Goal: Information Seeking & Learning: Learn about a topic

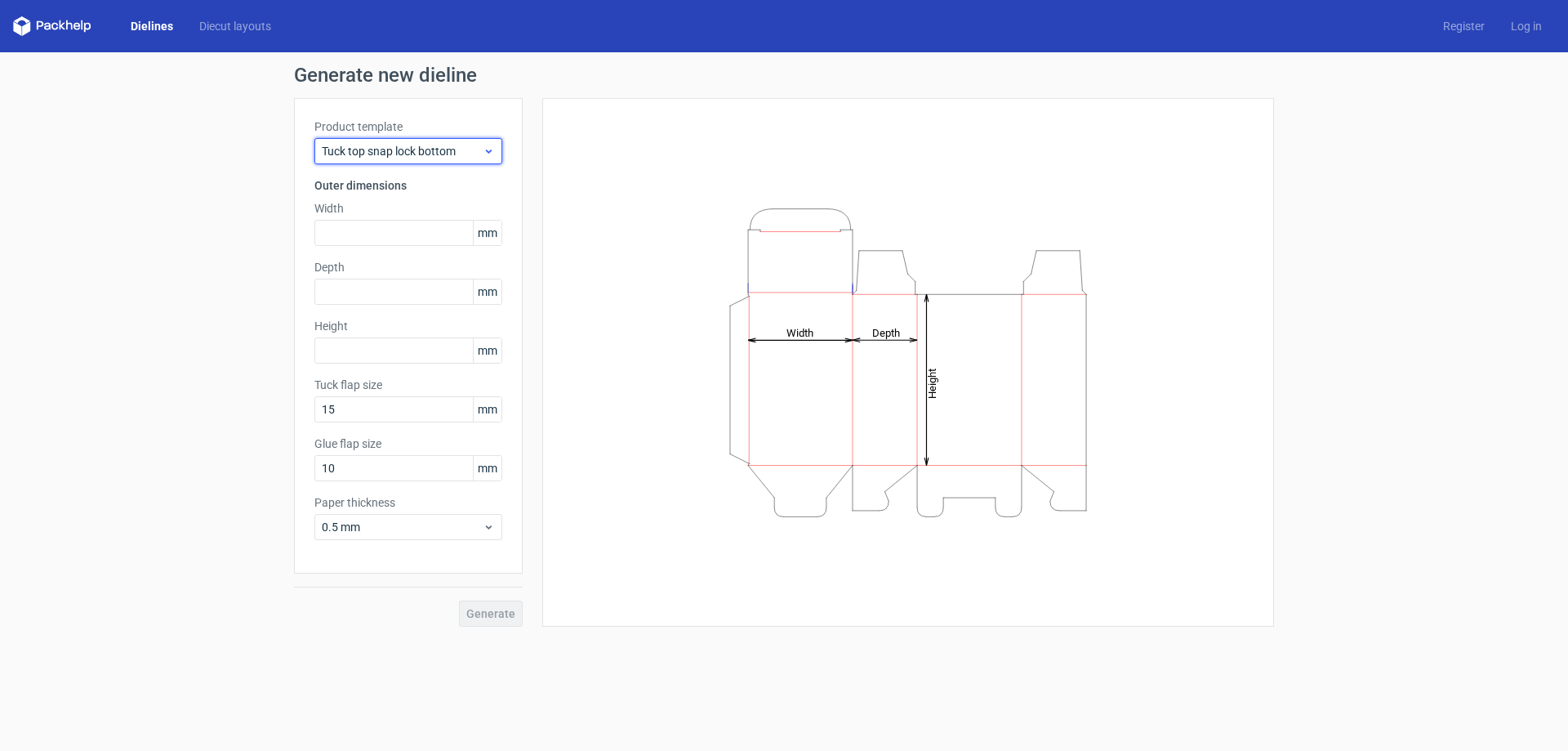
click at [453, 160] on div "Tuck top snap lock bottom" at bounding box center [408, 151] width 188 height 26
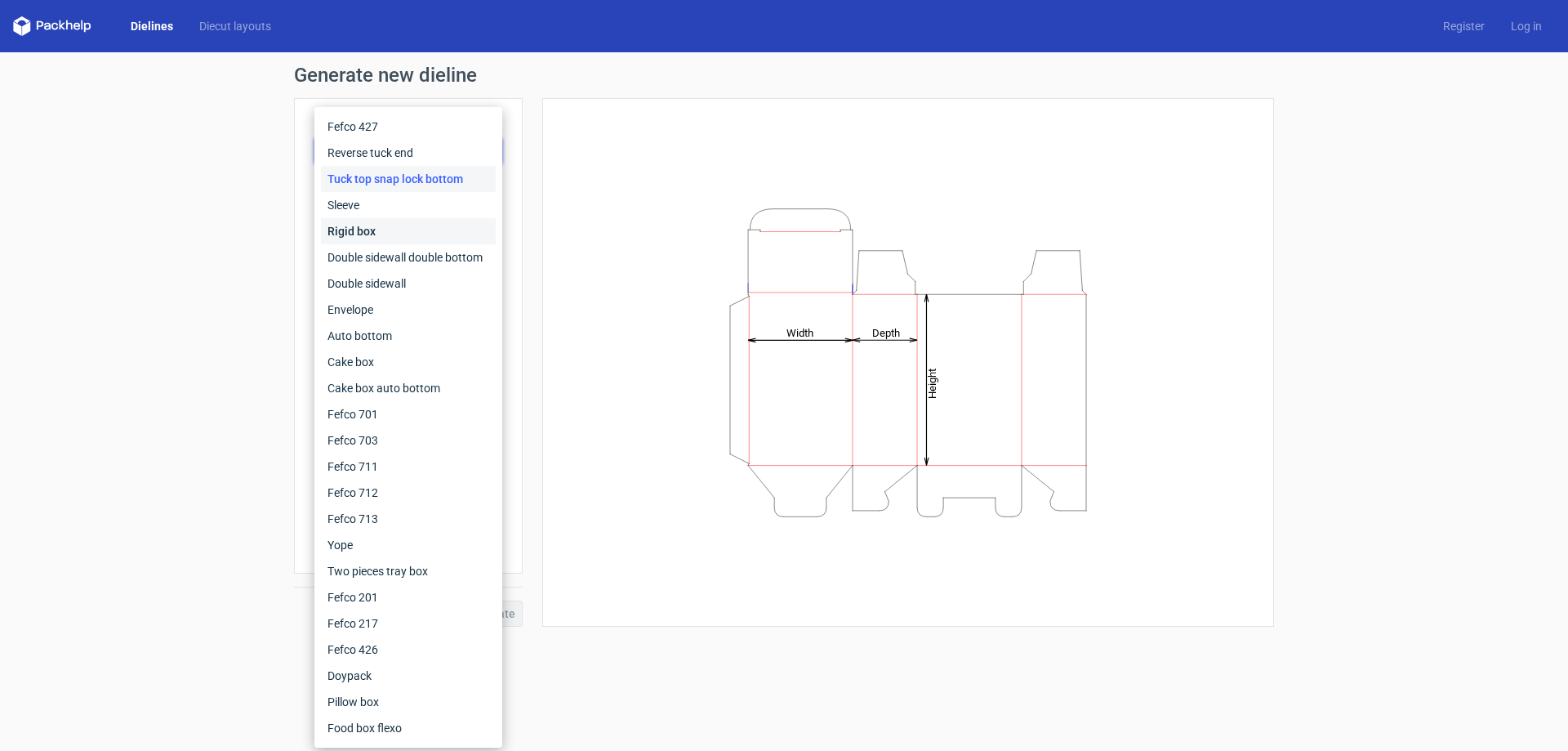
click at [401, 223] on div "Rigid box" at bounding box center [408, 231] width 175 height 26
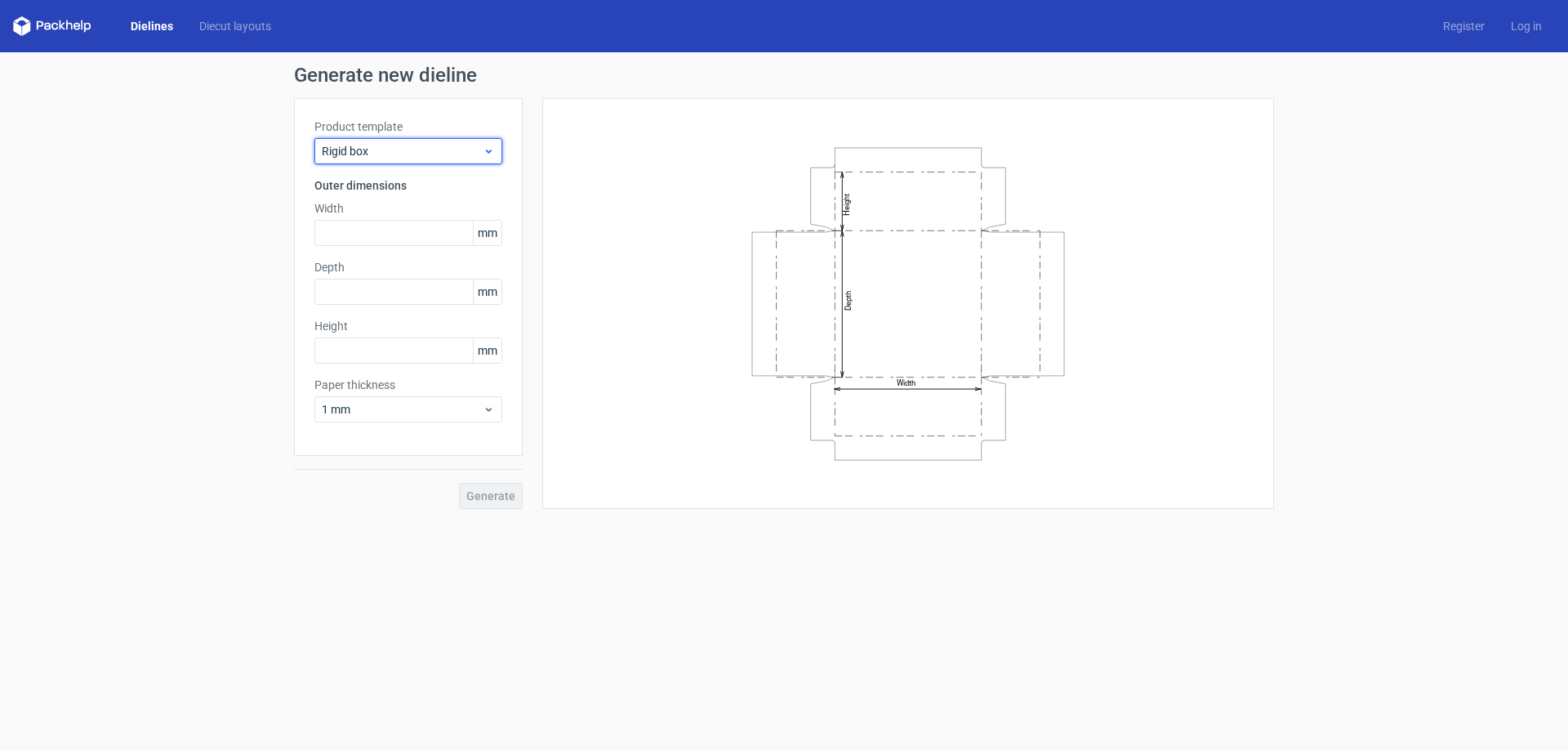
click at [389, 142] on div "Rigid box" at bounding box center [408, 151] width 188 height 26
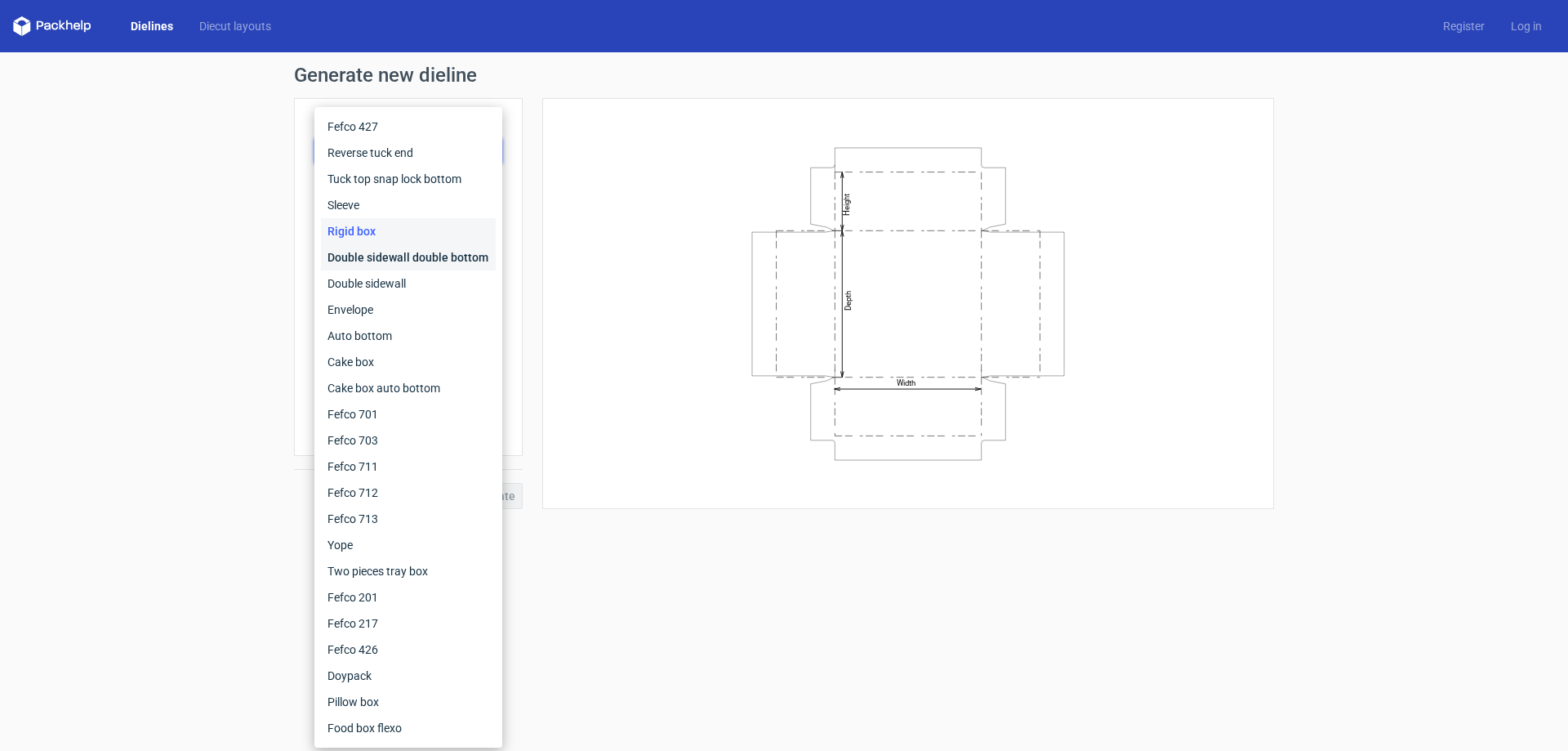
click at [358, 247] on div "Double sidewall double bottom" at bounding box center [408, 258] width 175 height 26
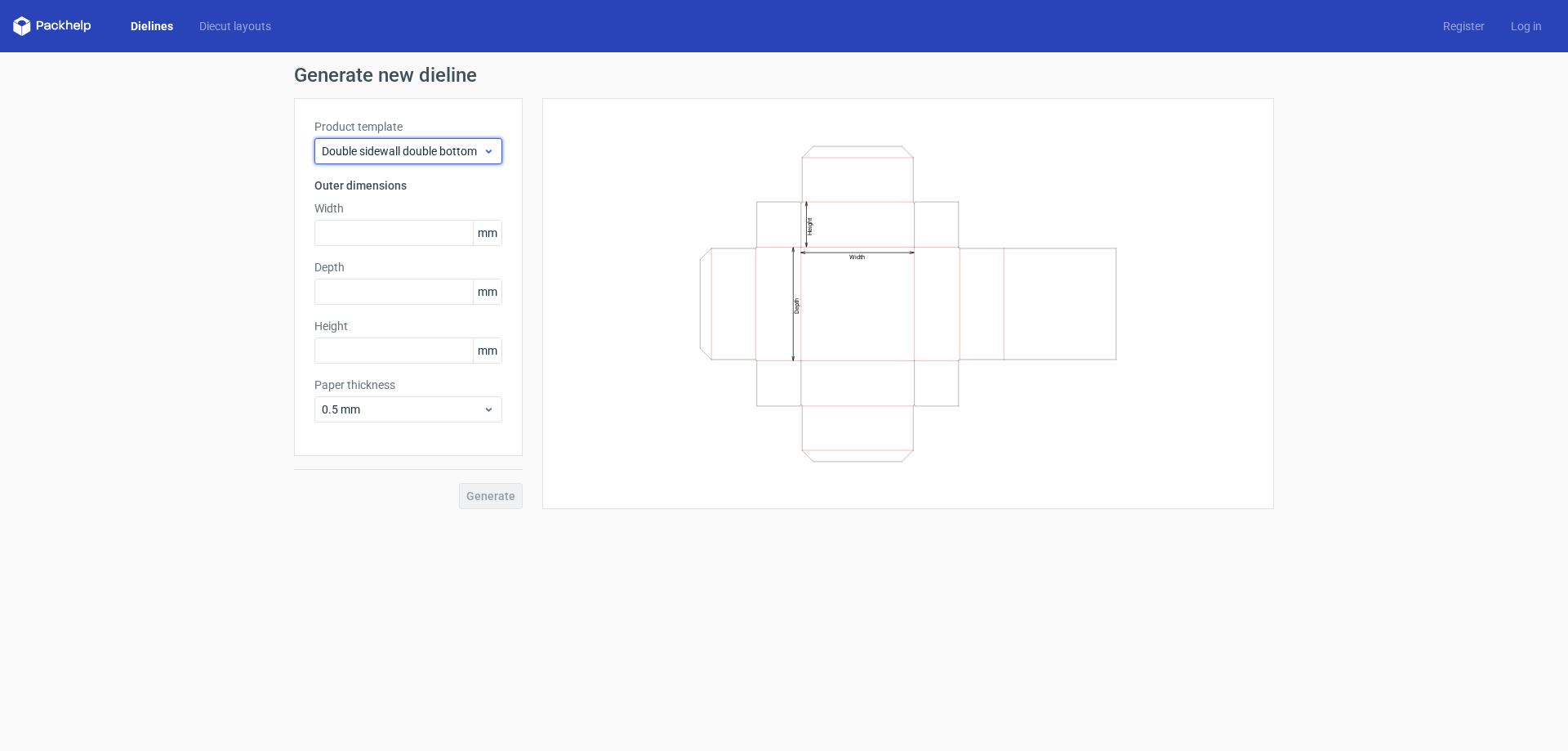
click at [422, 153] on span "Double sidewall double bottom" at bounding box center [402, 150] width 161 height 16
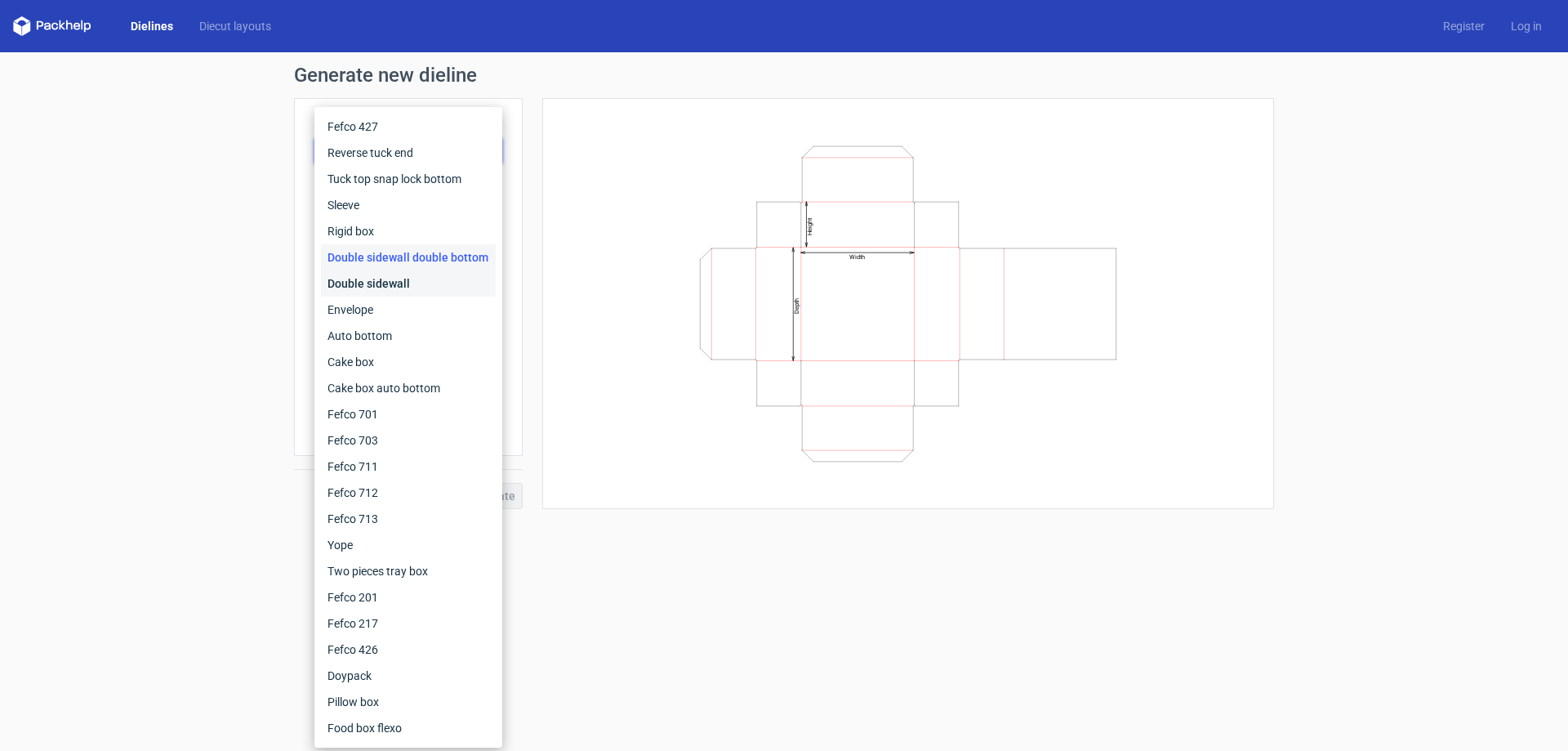
click at [395, 282] on div "Double sidewall" at bounding box center [408, 283] width 175 height 26
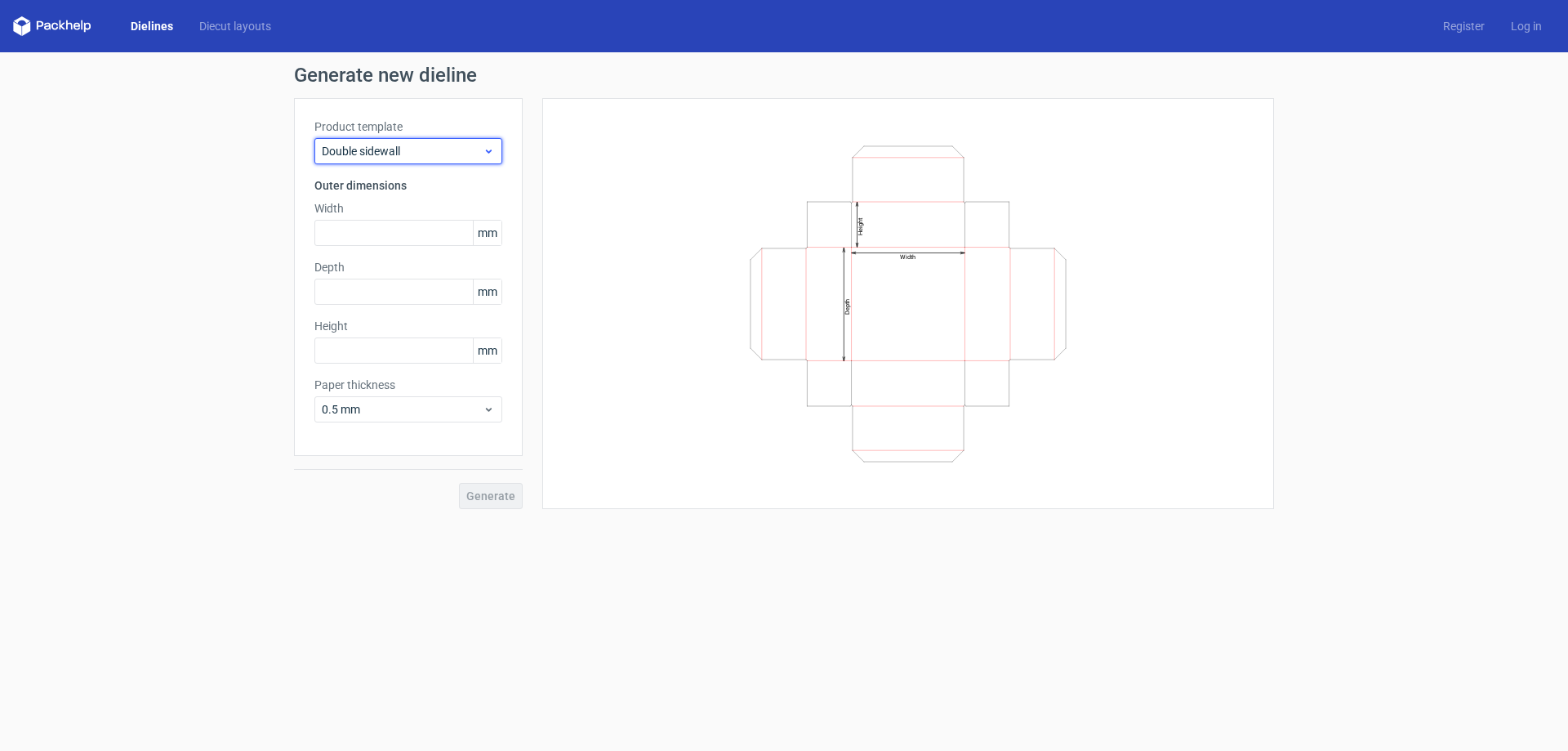
click at [416, 159] on span "Double sidewall" at bounding box center [402, 150] width 161 height 16
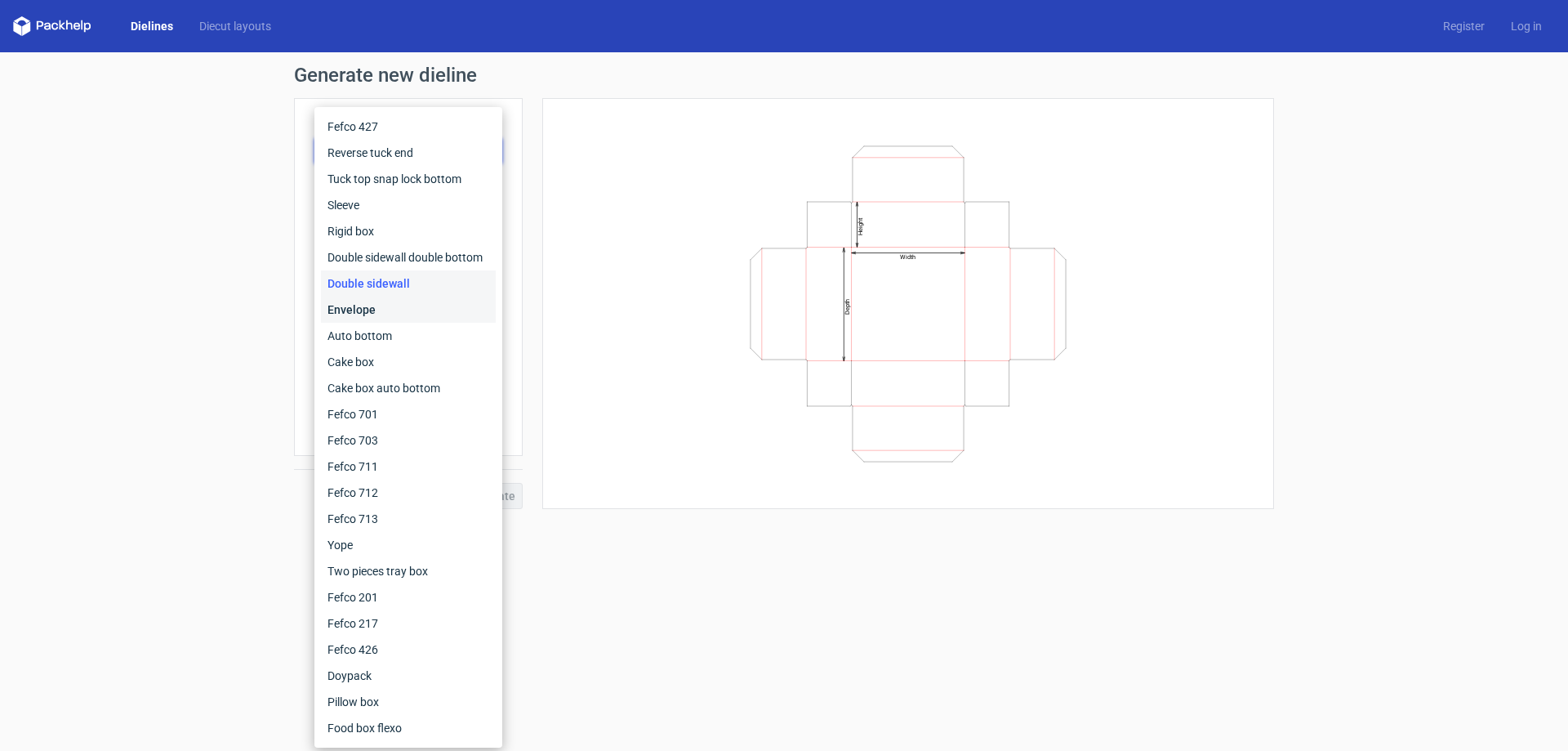
click at [395, 303] on div "Envelope" at bounding box center [408, 310] width 175 height 26
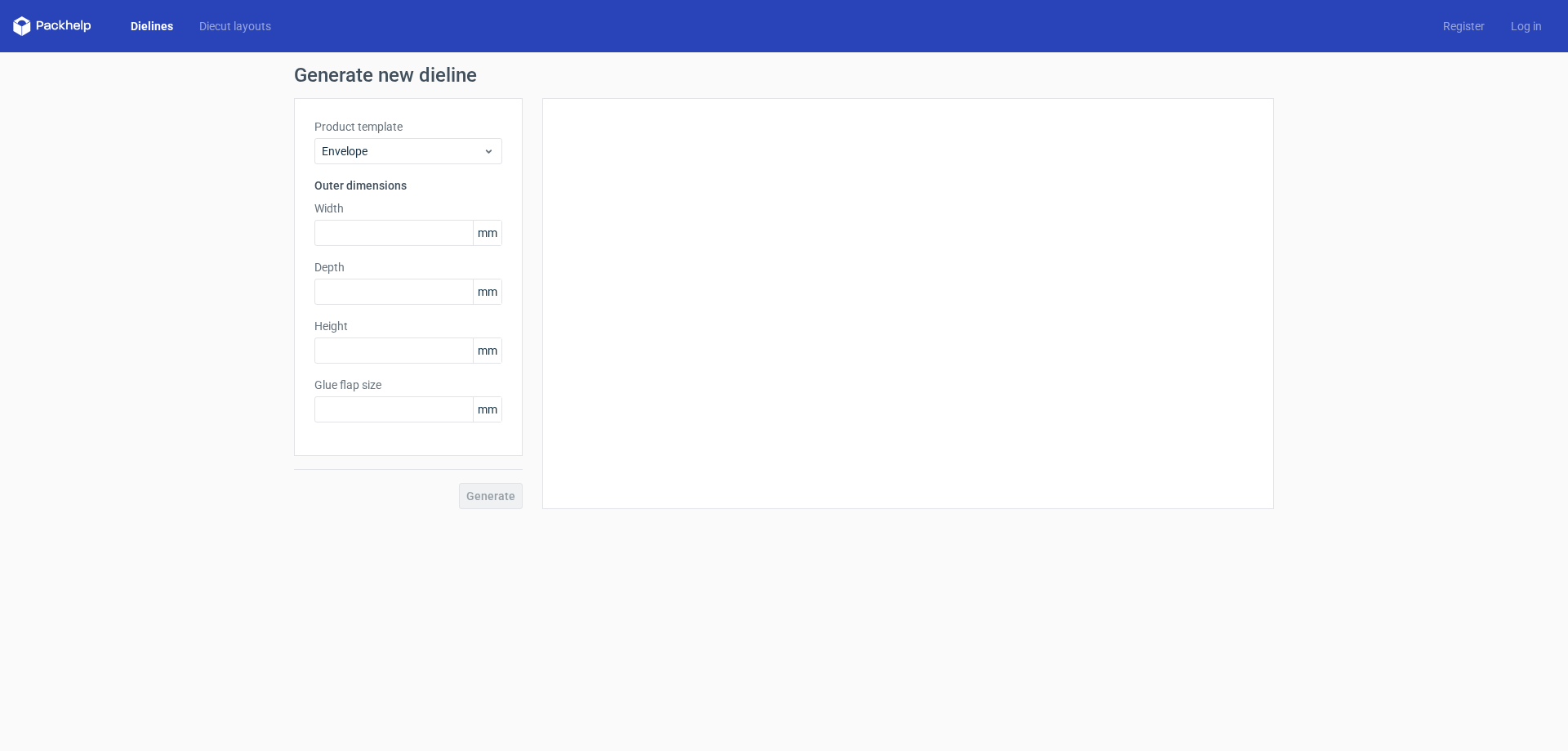
type input "20"
click at [435, 154] on span "Envelope" at bounding box center [402, 150] width 161 height 16
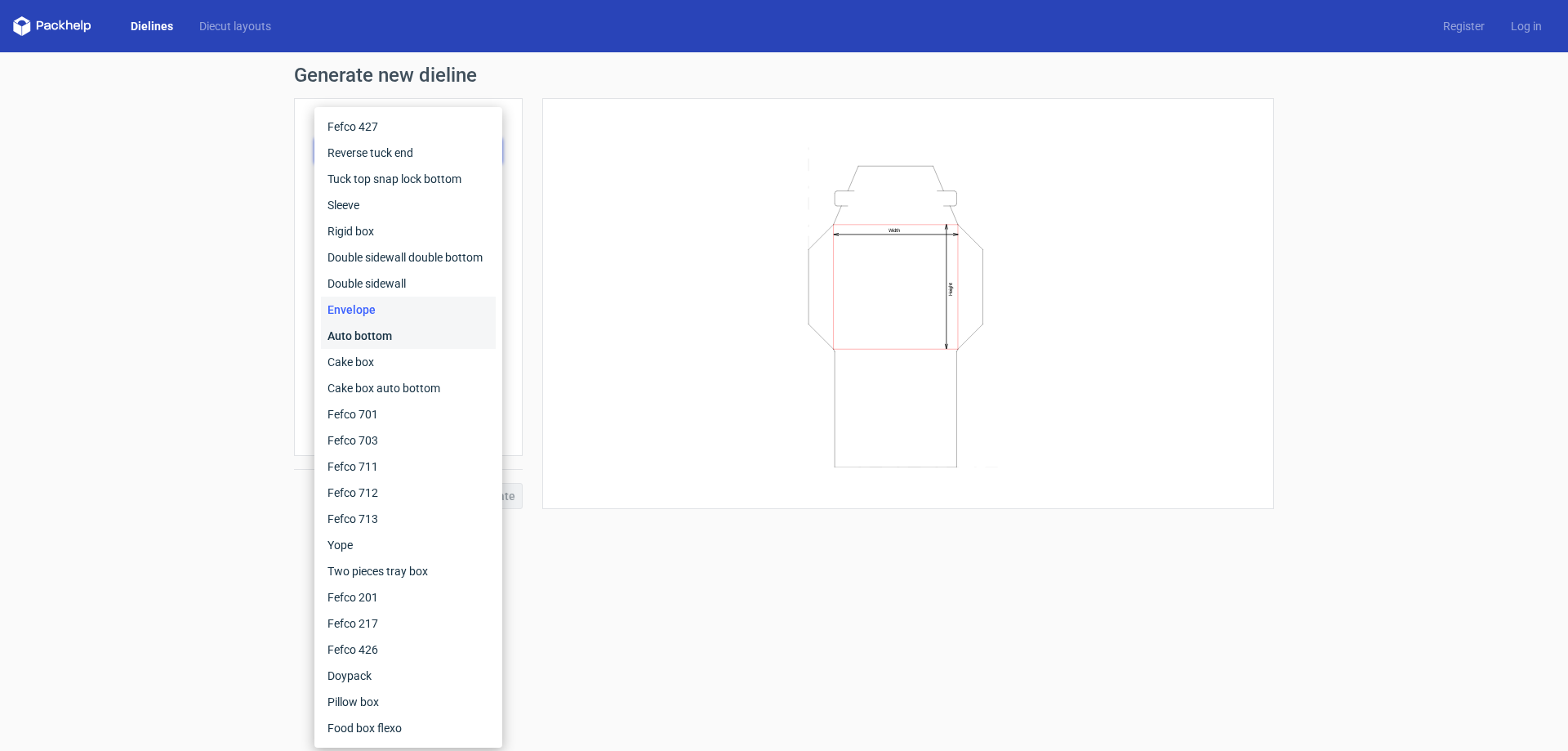
click at [397, 329] on div "Auto bottom" at bounding box center [408, 336] width 175 height 26
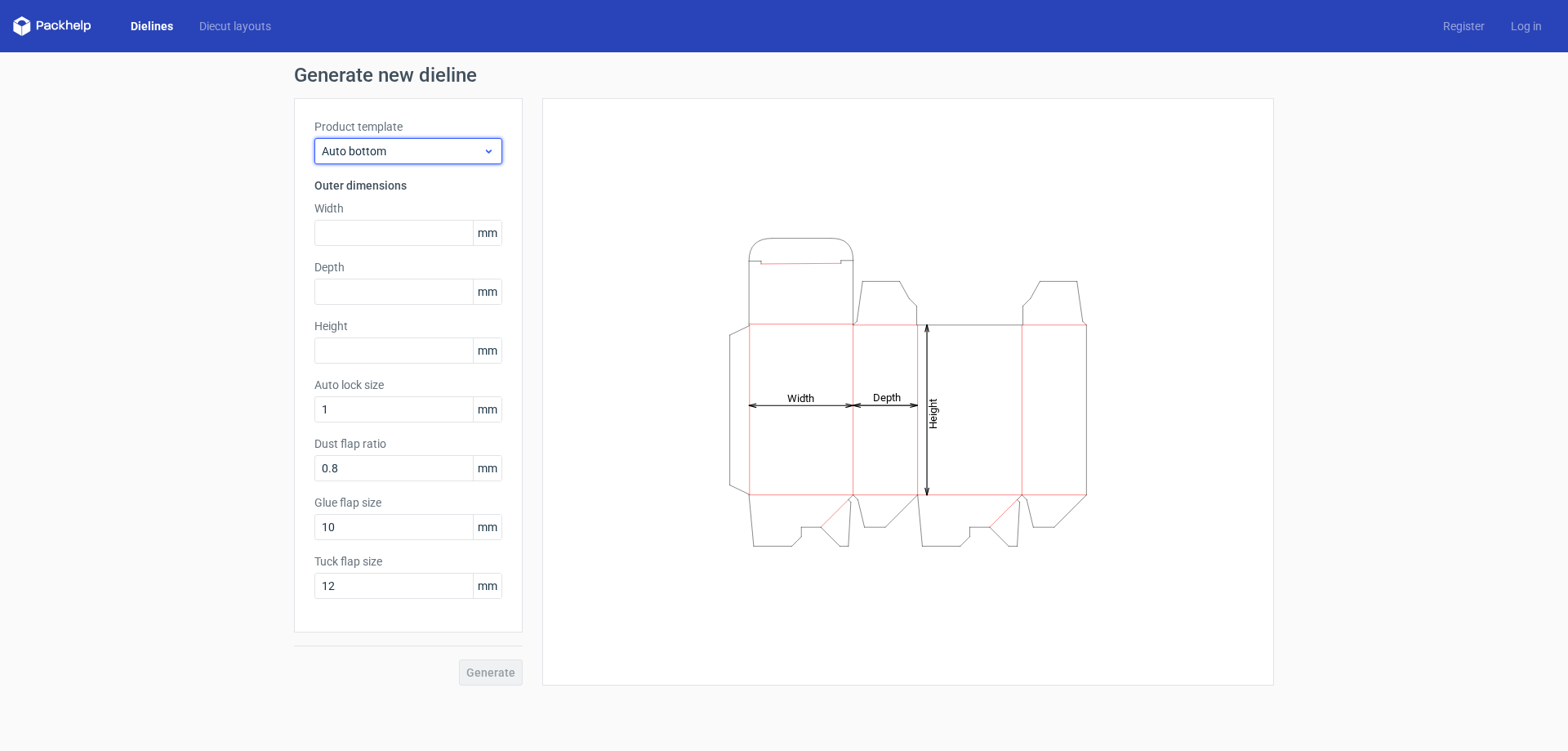
click at [430, 153] on span "Auto bottom" at bounding box center [402, 150] width 161 height 16
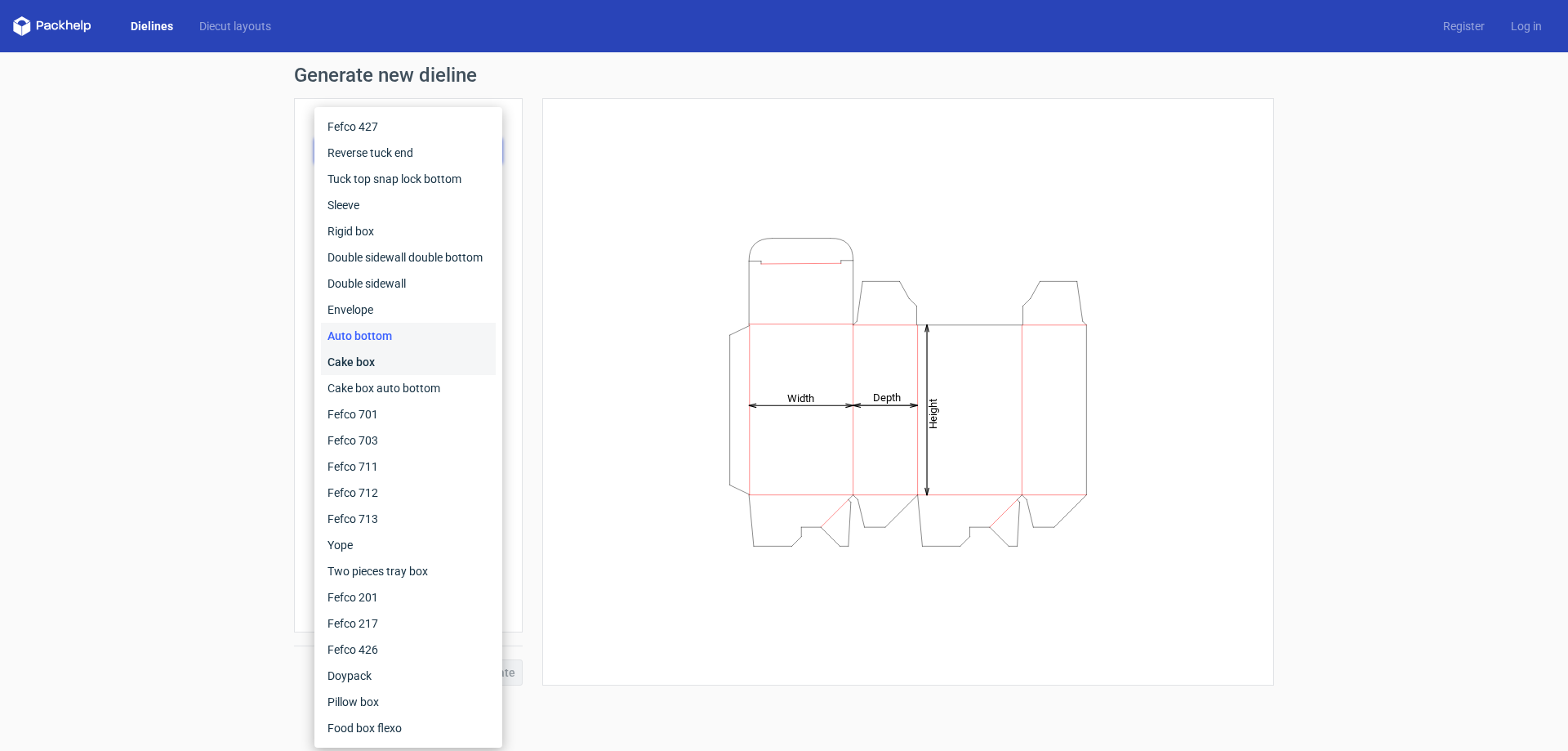
click at [375, 353] on div "Cake box" at bounding box center [408, 362] width 175 height 26
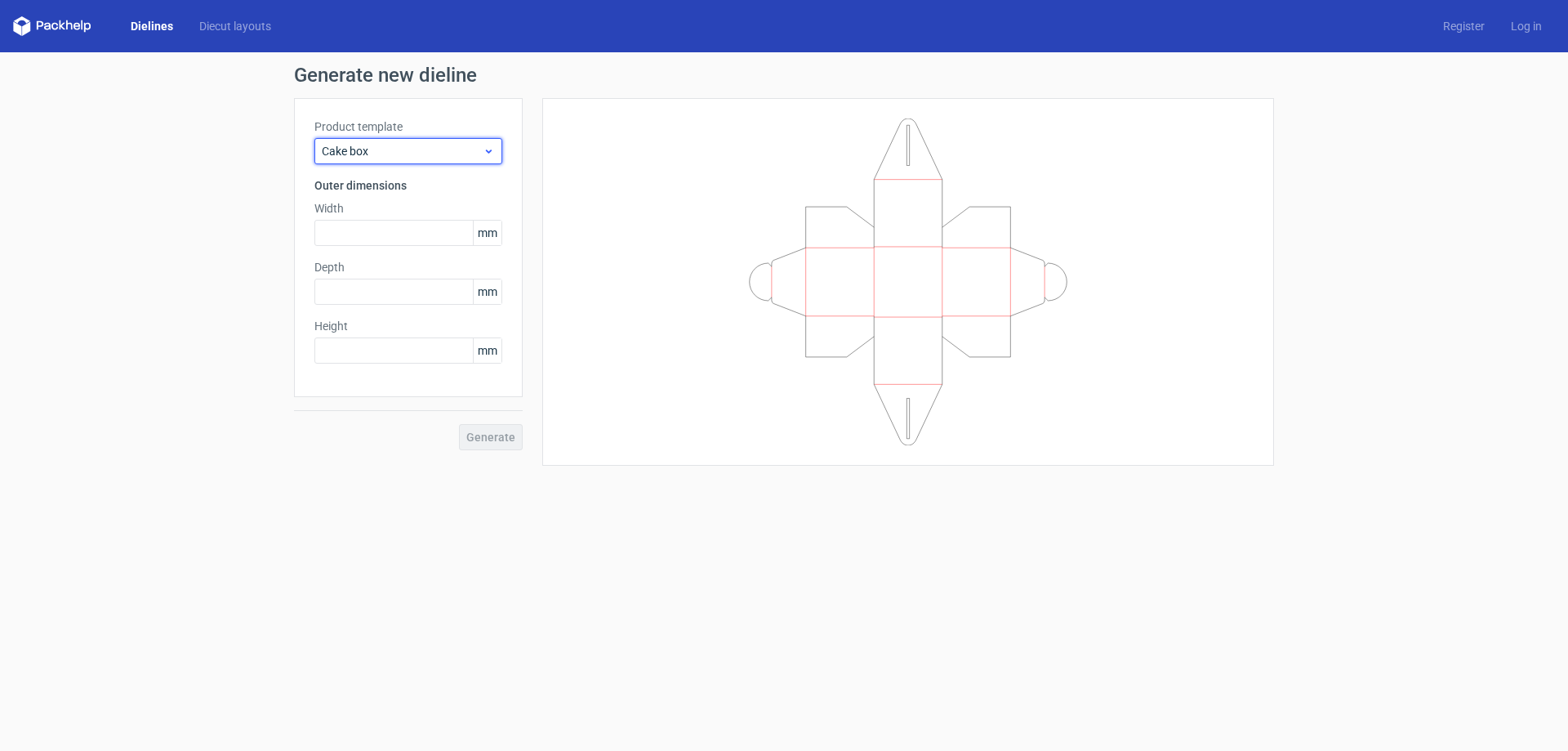
click at [415, 139] on div "Cake box" at bounding box center [408, 151] width 188 height 26
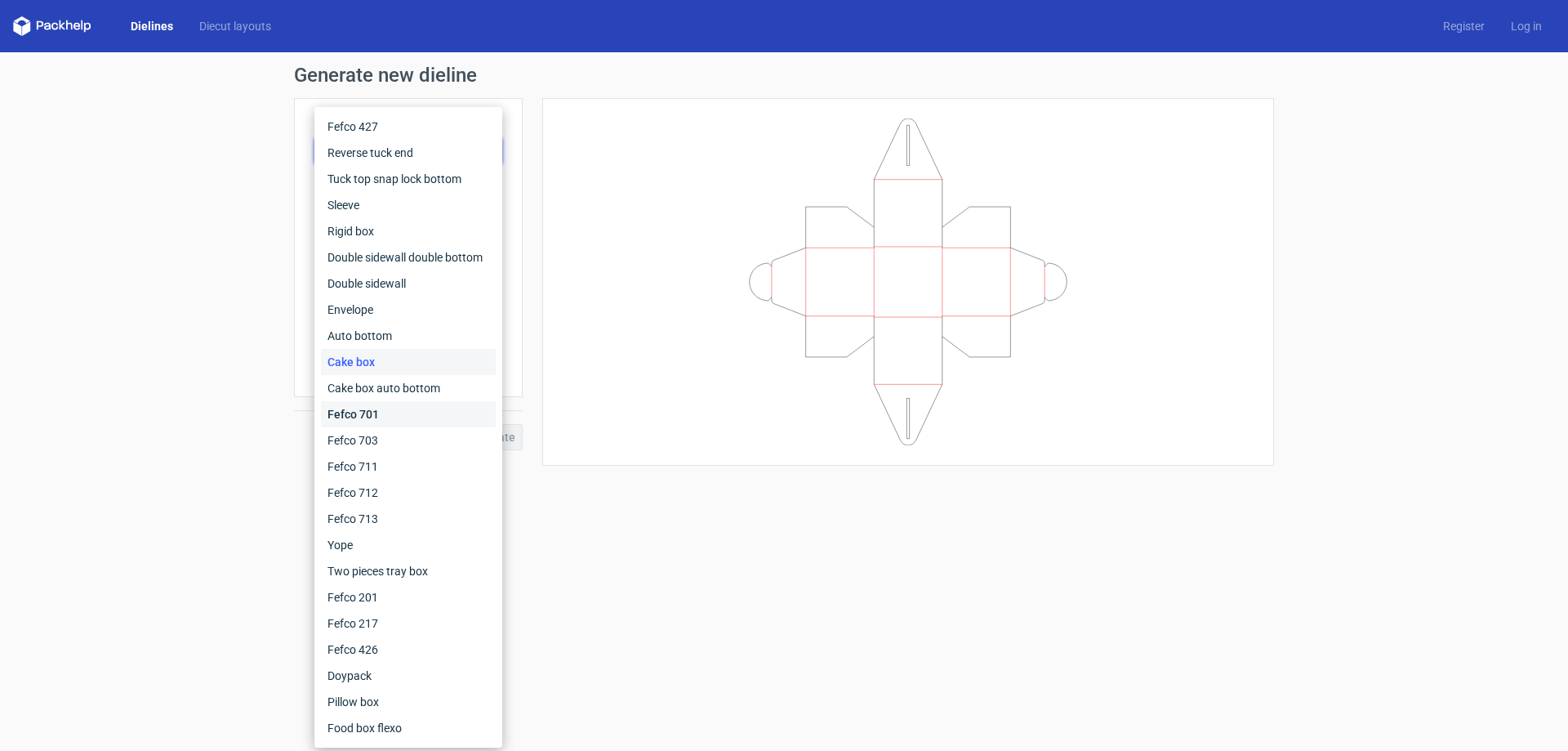
click at [422, 408] on div "Fefco 701" at bounding box center [408, 415] width 175 height 26
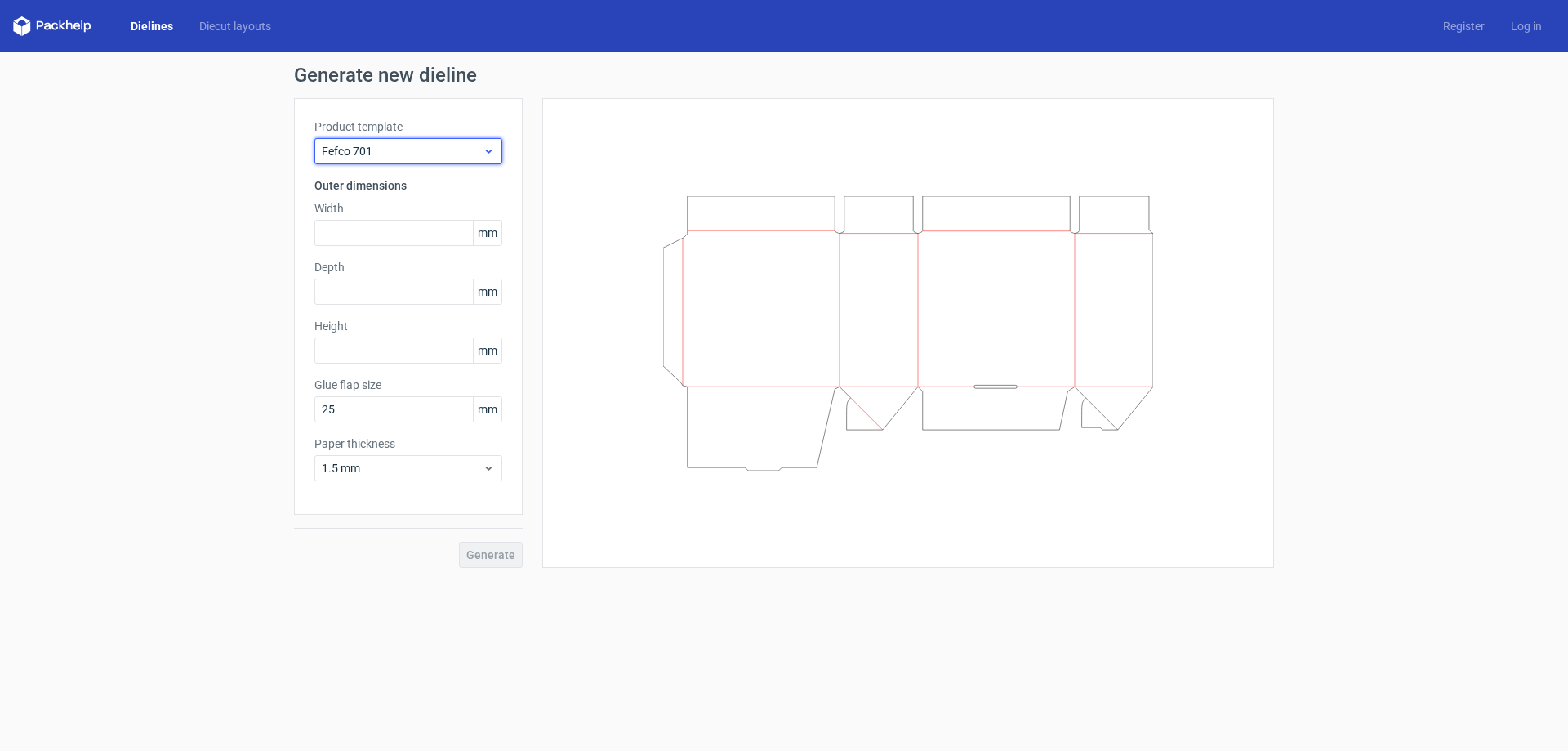
click at [406, 154] on span "Fefco 701" at bounding box center [402, 150] width 161 height 16
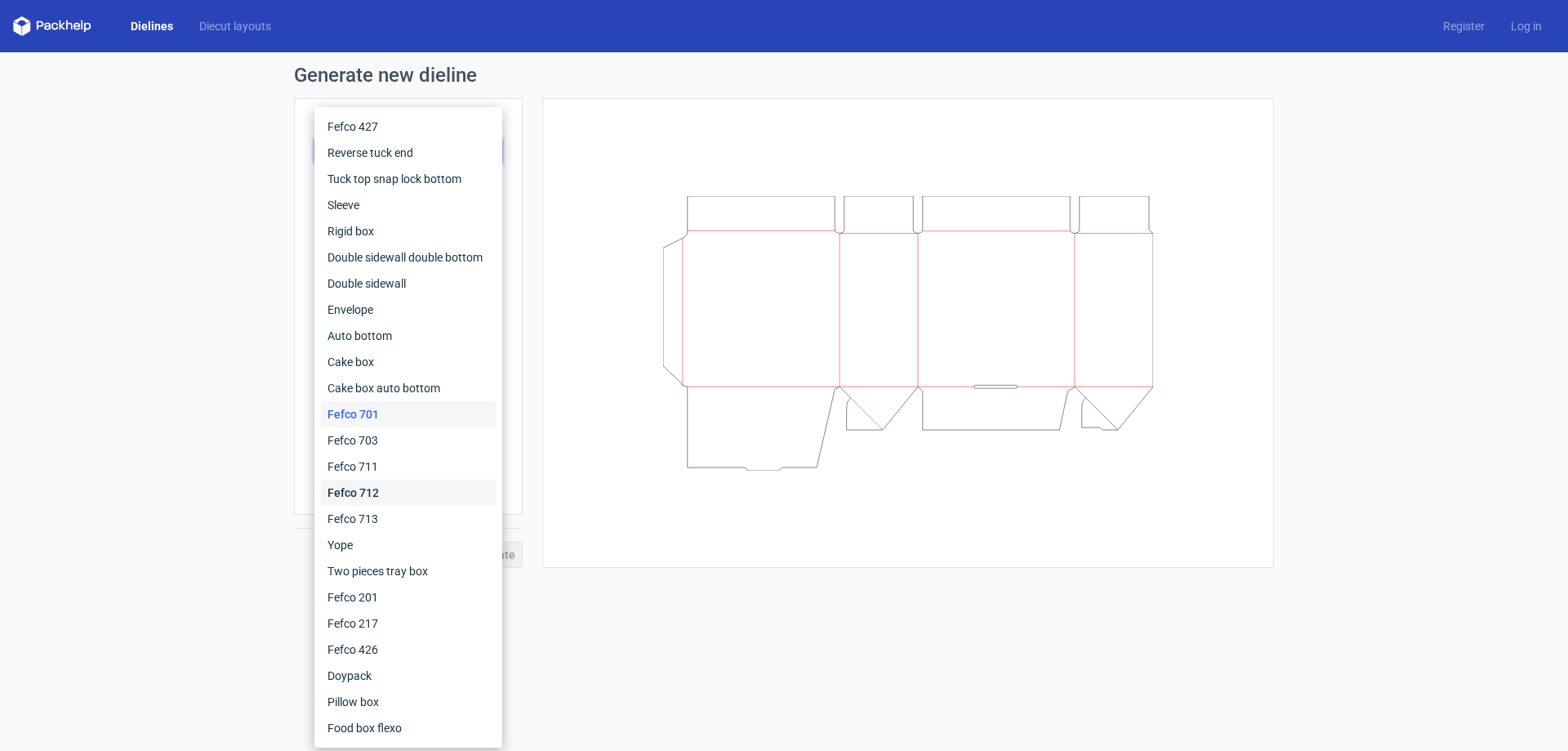
click at [377, 495] on div "Fefco 712" at bounding box center [408, 492] width 175 height 26
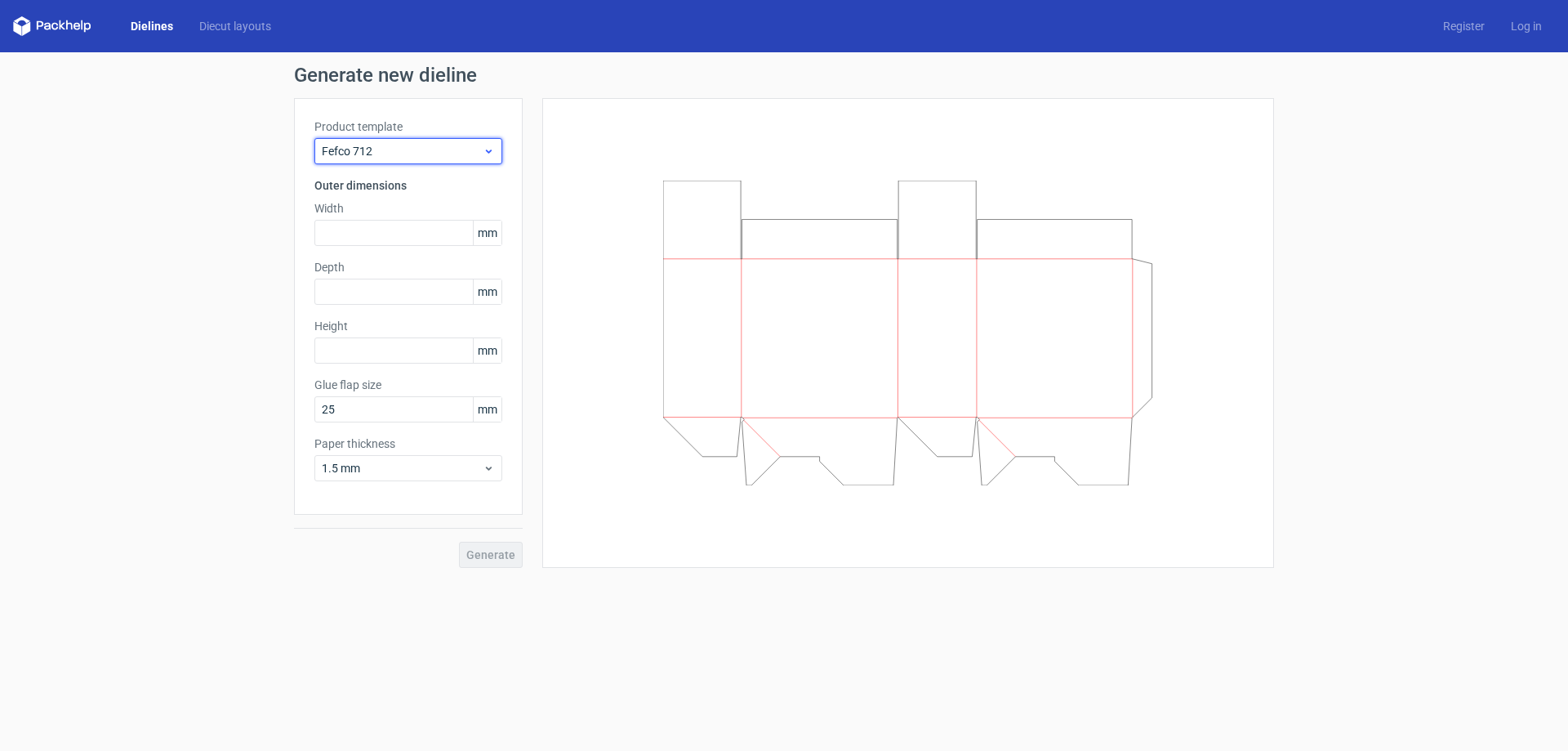
click at [427, 154] on span "Fefco 712" at bounding box center [402, 150] width 161 height 16
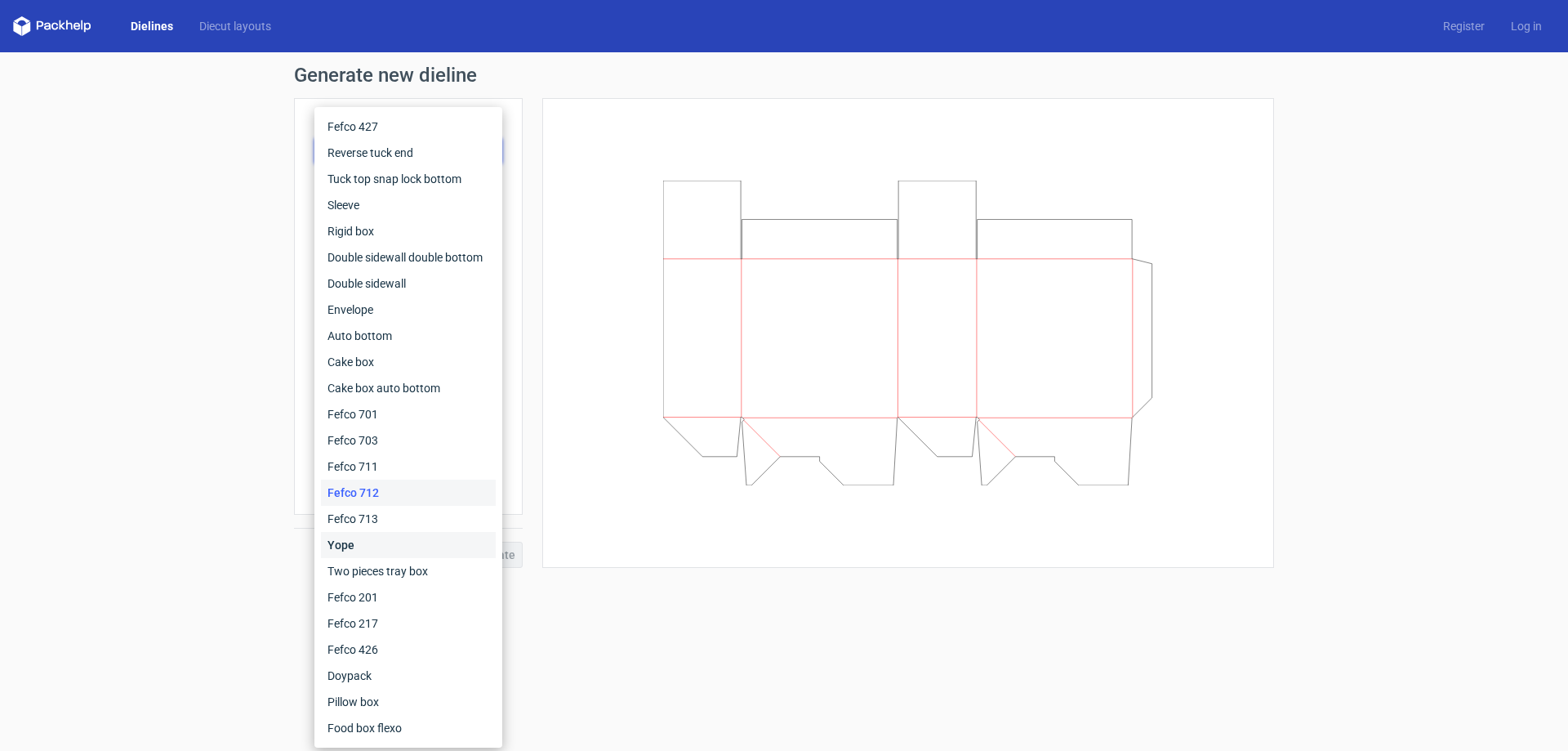
click at [373, 539] on div "Yope" at bounding box center [408, 545] width 175 height 26
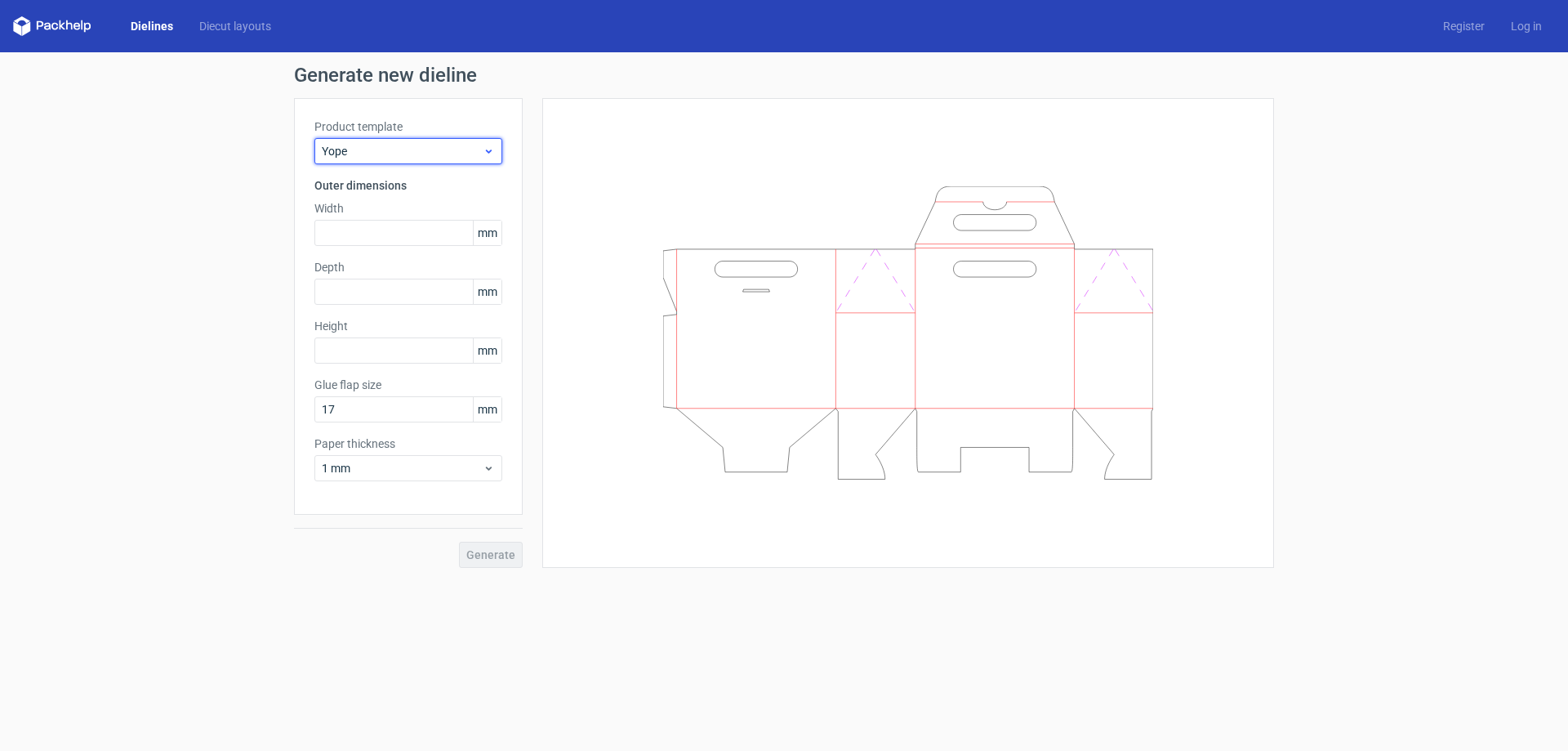
click at [340, 147] on span "Yope" at bounding box center [402, 150] width 161 height 16
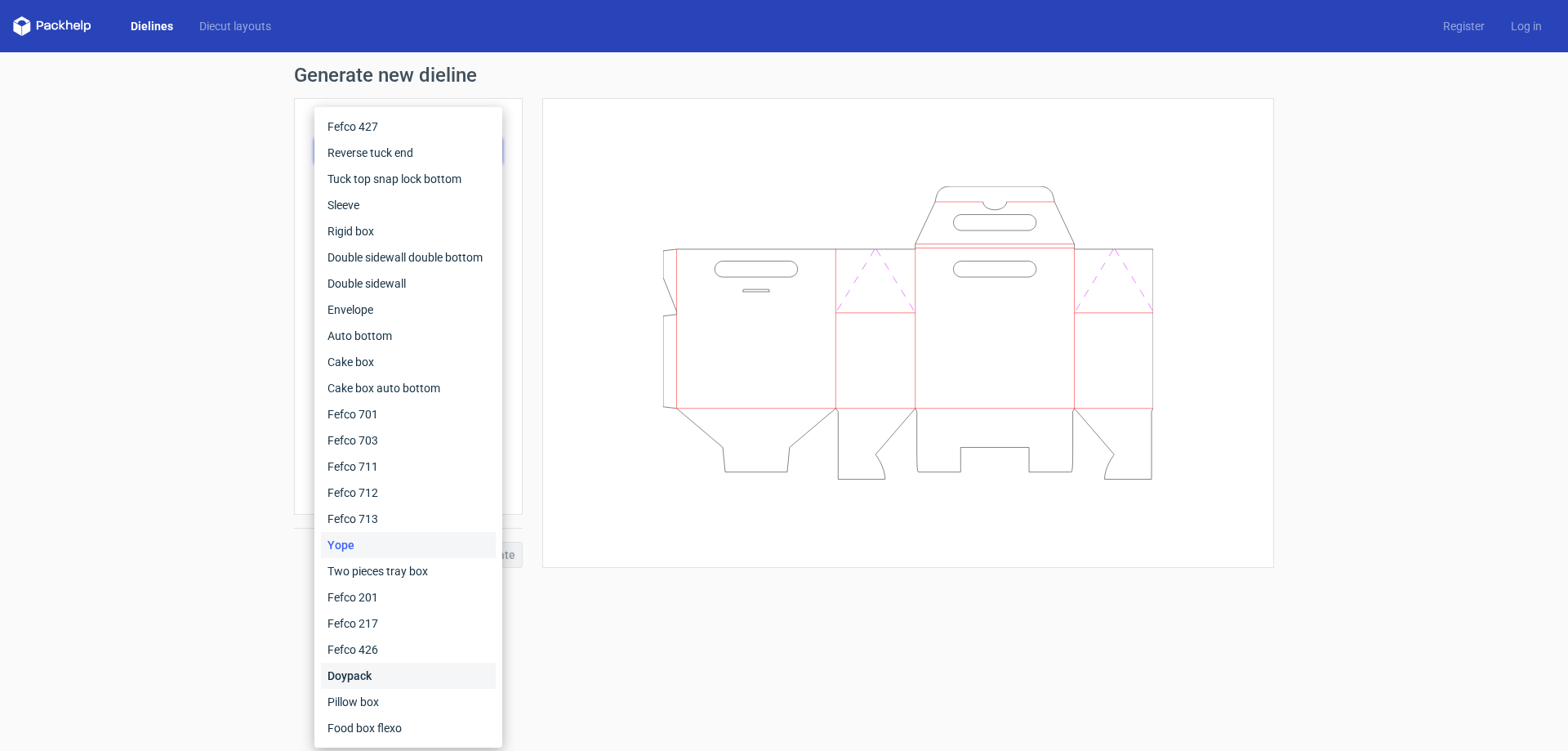
click at [395, 663] on div "Doypack" at bounding box center [408, 675] width 175 height 26
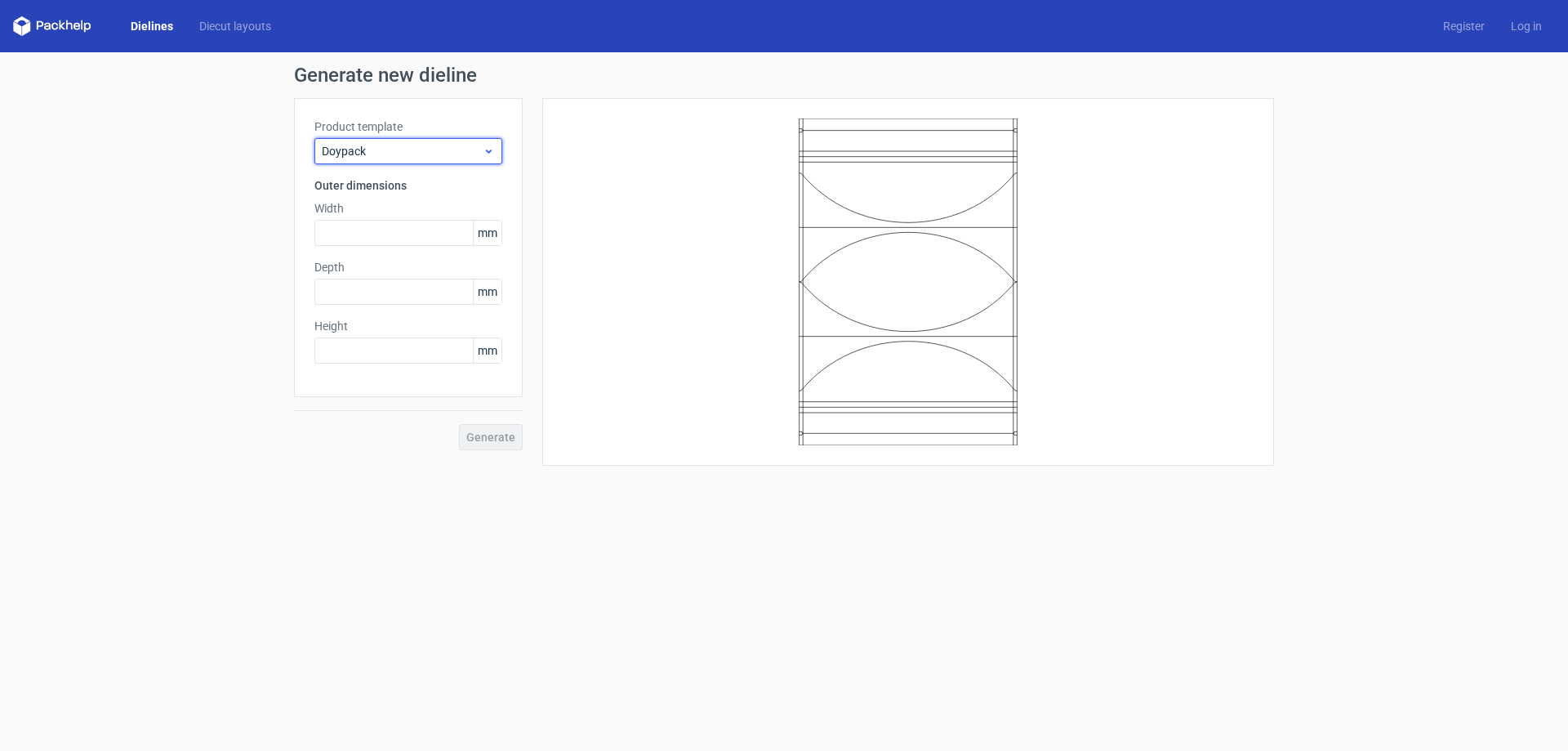
click at [440, 151] on span "Doypack" at bounding box center [402, 150] width 161 height 16
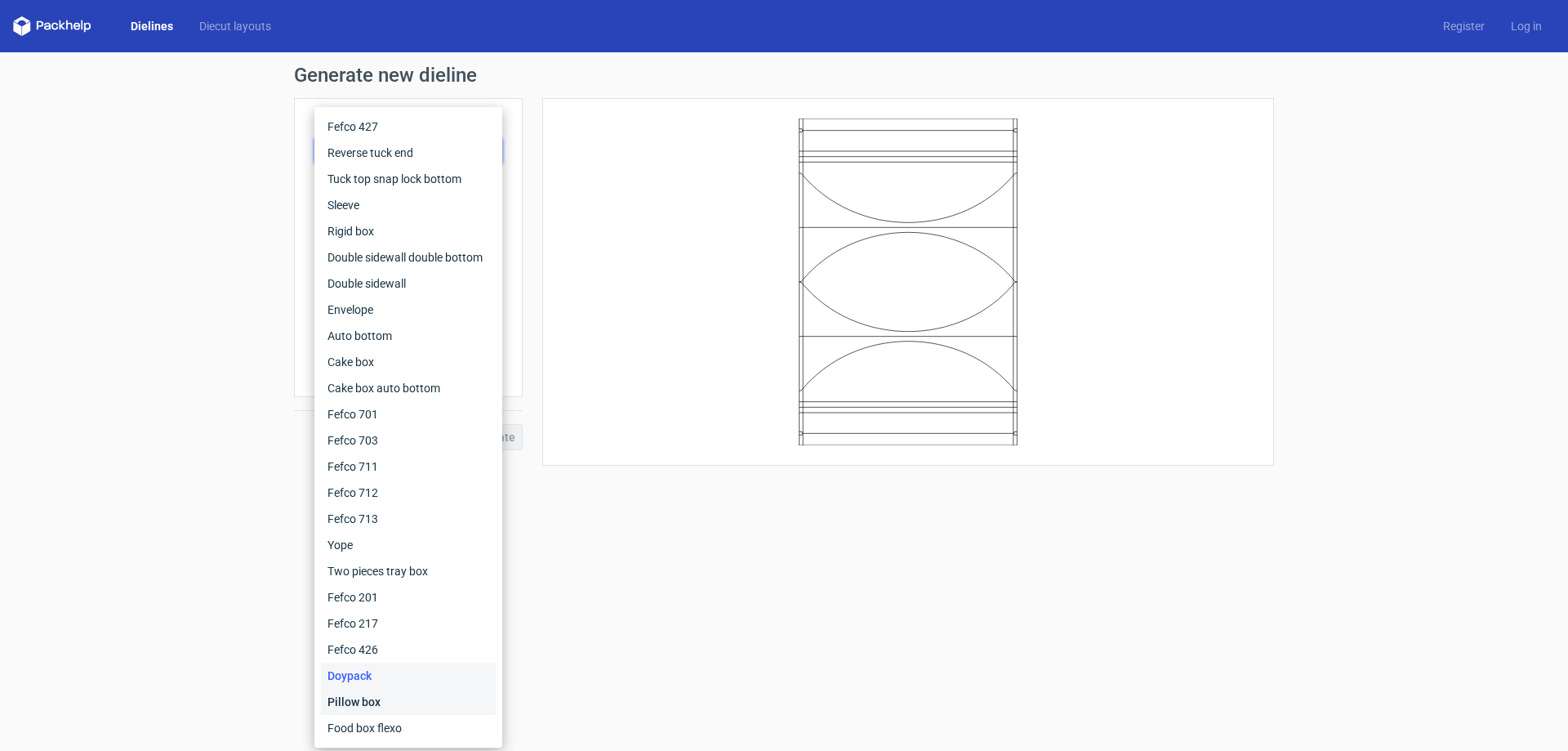
click at [390, 701] on div "Pillow box" at bounding box center [408, 702] width 175 height 26
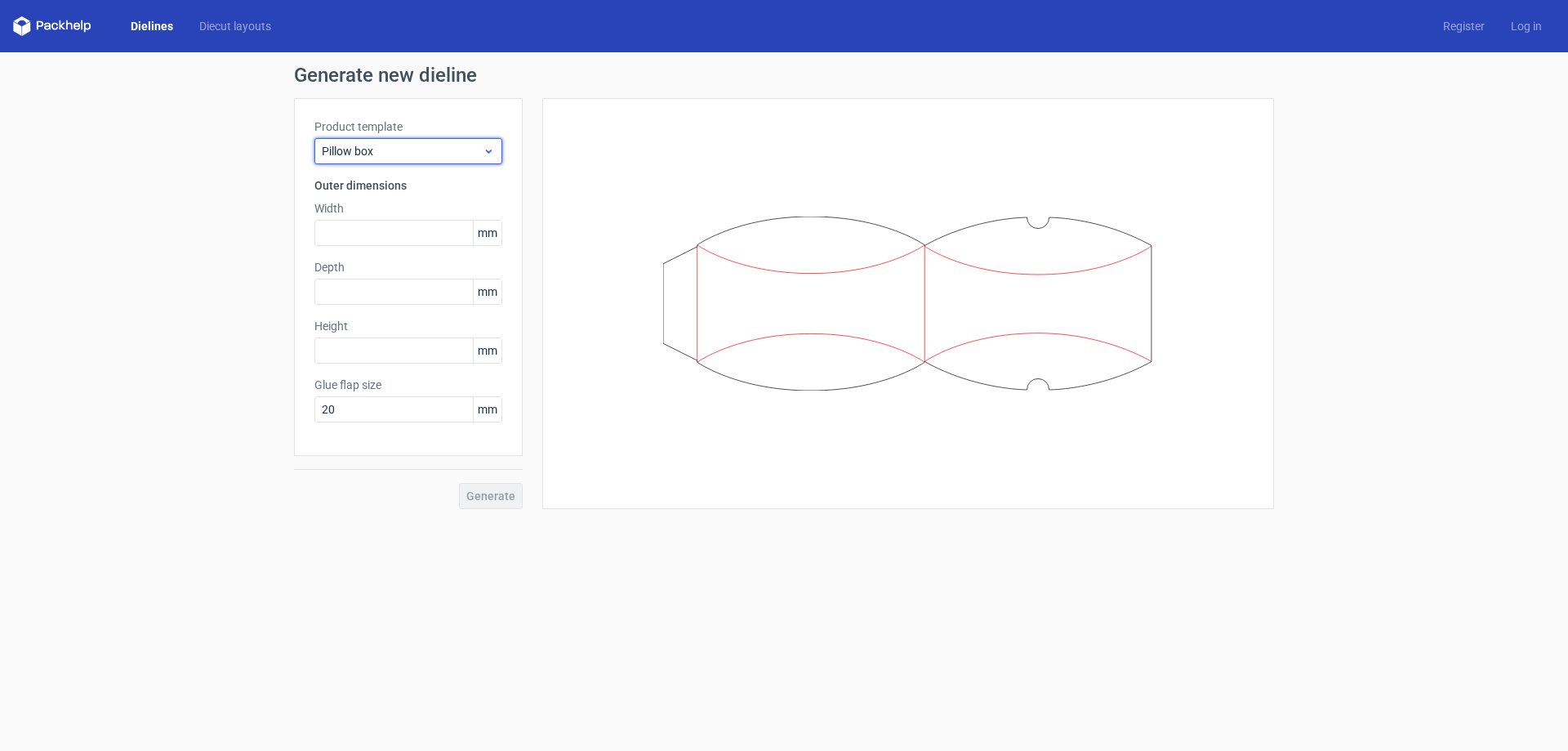
click at [398, 160] on div "Pillow box" at bounding box center [408, 151] width 188 height 26
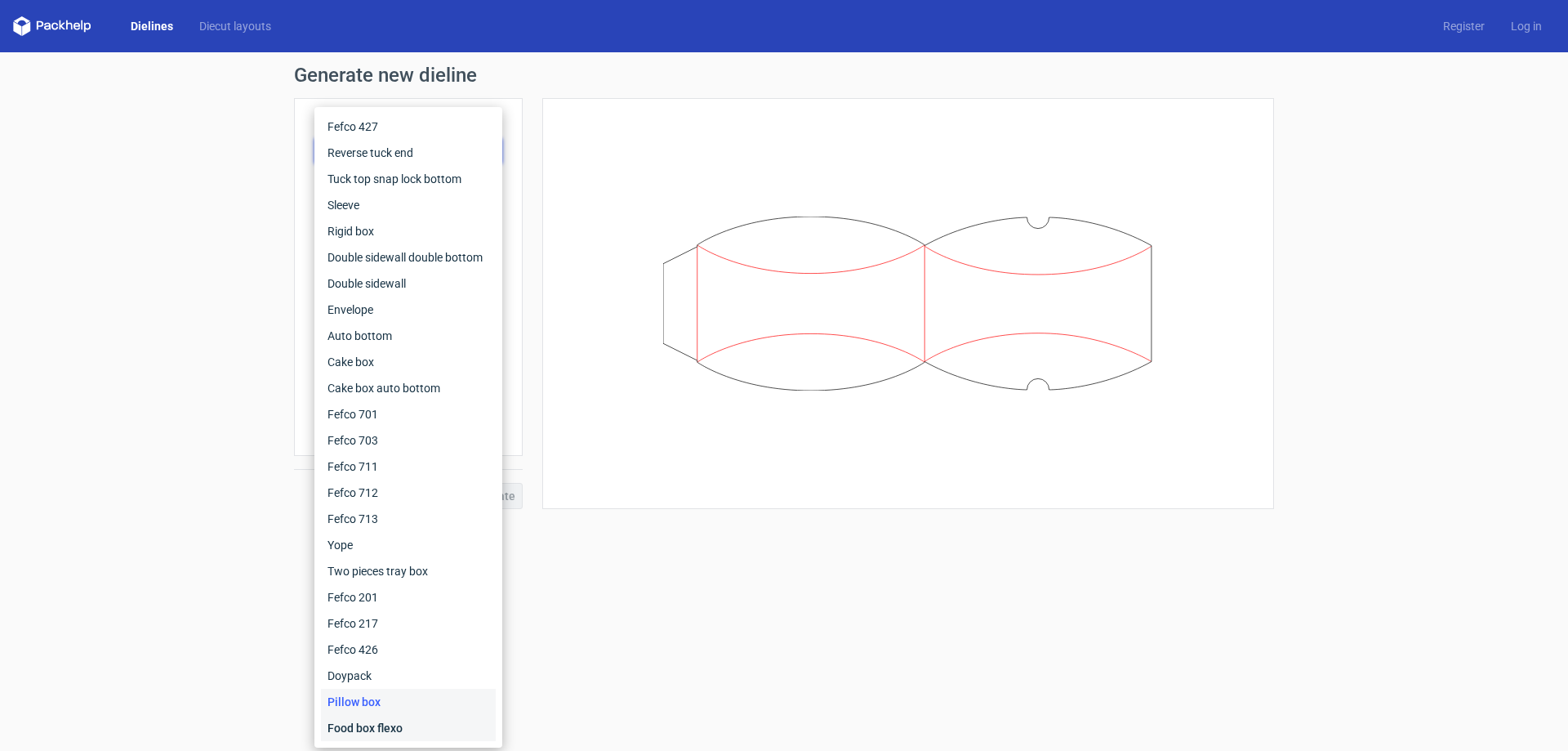
click at [393, 722] on div "Food box flexo" at bounding box center [408, 727] width 175 height 26
